Goal: Task Accomplishment & Management: Manage account settings

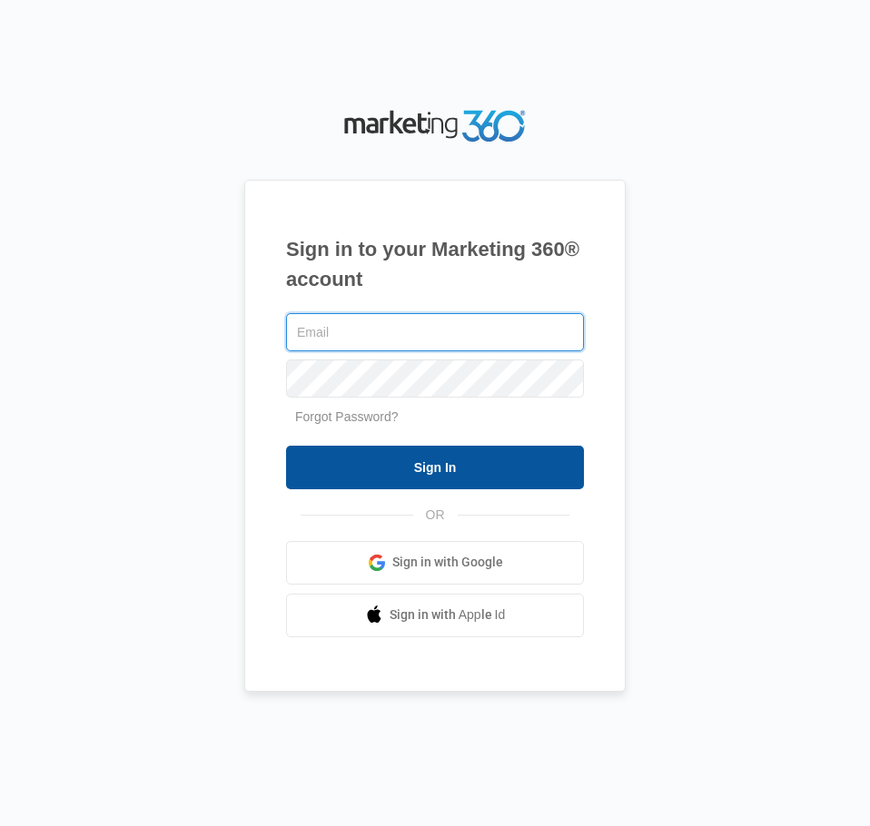
type input "[EMAIL_ADDRESS][DOMAIN_NAME]"
click at [414, 470] on input "Sign In" at bounding box center [435, 468] width 298 height 44
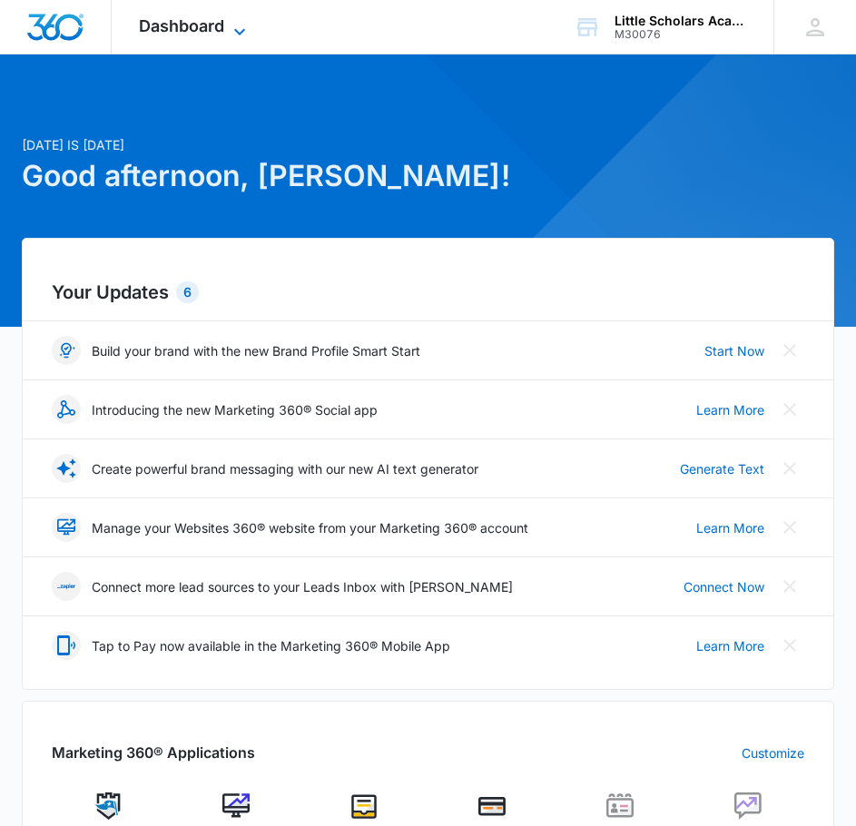
click at [231, 28] on icon at bounding box center [240, 32] width 22 height 22
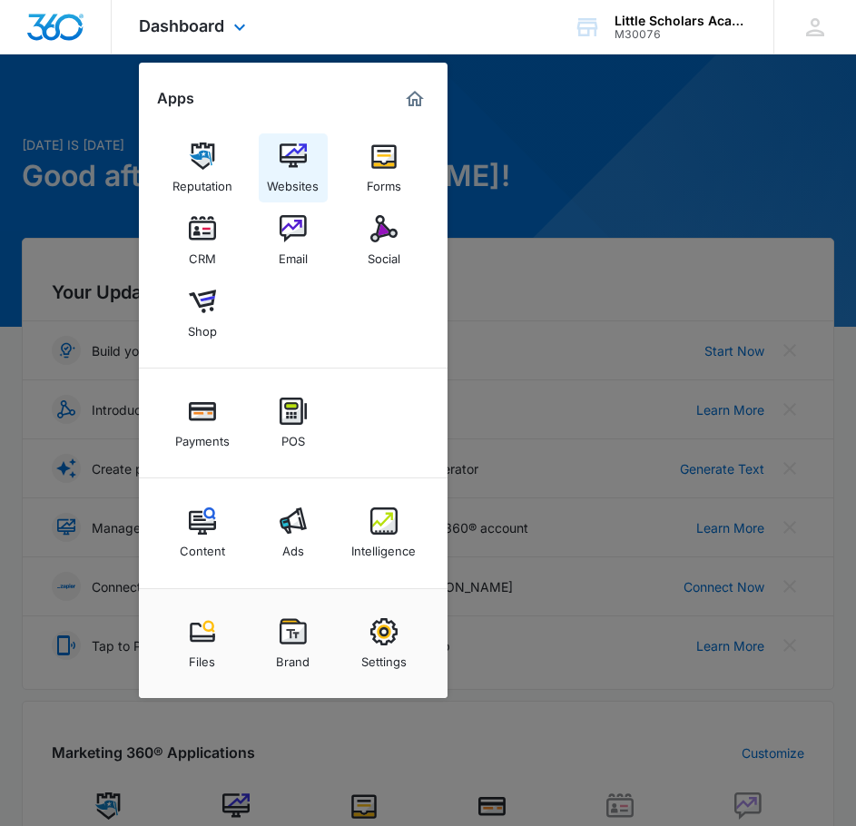
click at [296, 166] on img at bounding box center [293, 156] width 27 height 27
